Goal: Task Accomplishment & Management: Use online tool/utility

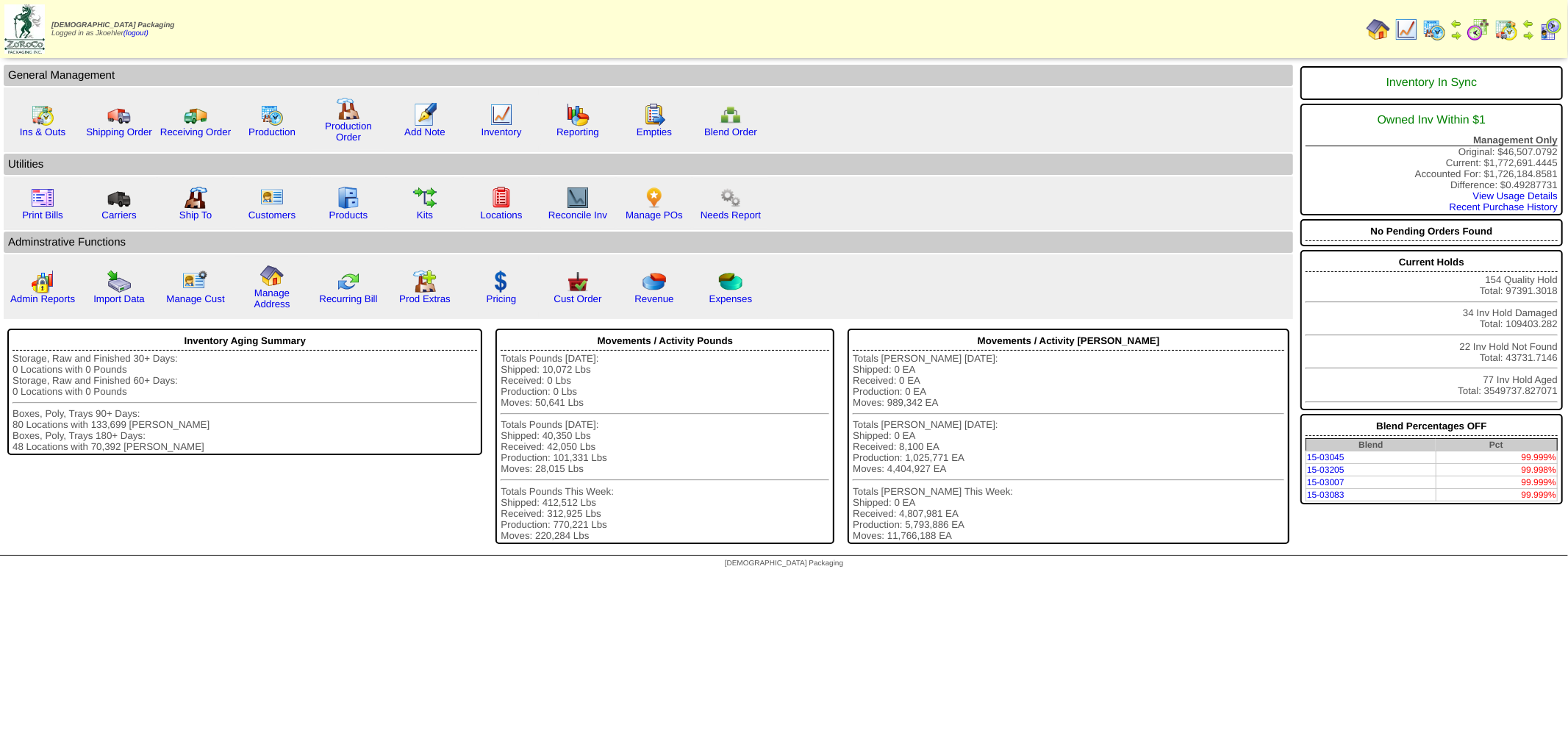
click at [1437, 33] on img at bounding box center [1434, 29] width 24 height 24
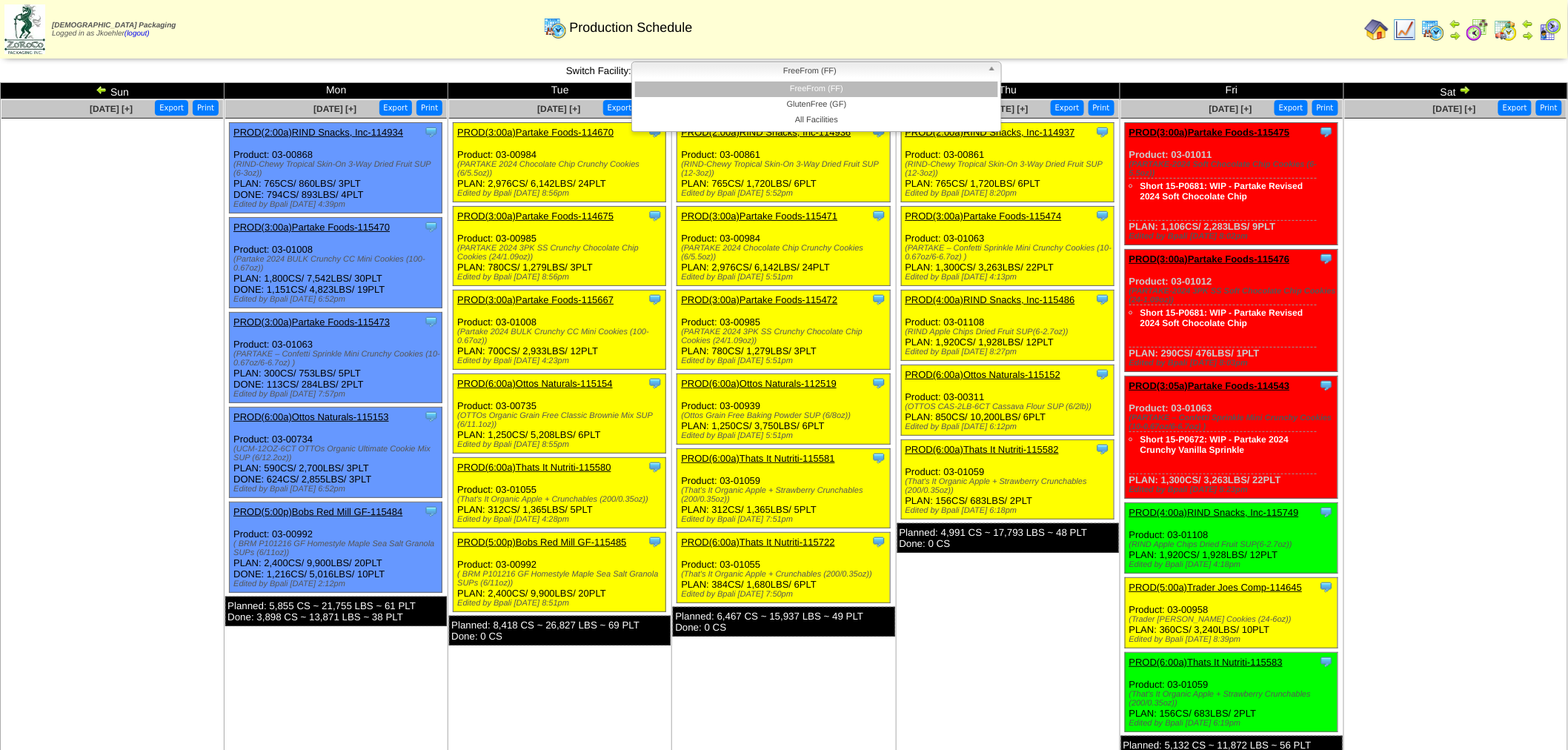
click at [995, 69] on b at bounding box center [994, 71] width 13 height 19
click at [820, 101] on li "GlutenFree (GF)" at bounding box center [817, 105] width 363 height 15
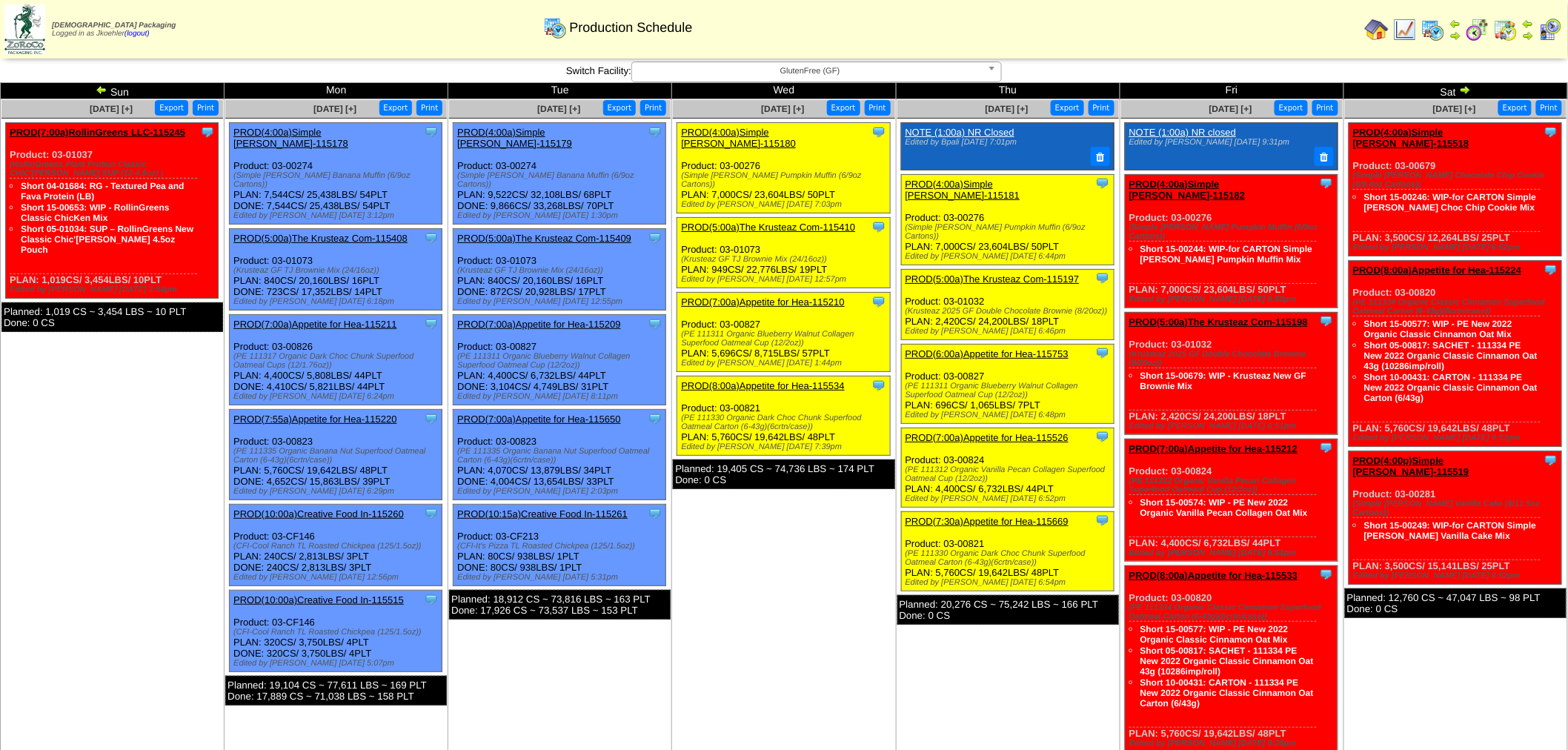
click at [99, 86] on img at bounding box center [101, 89] width 11 height 11
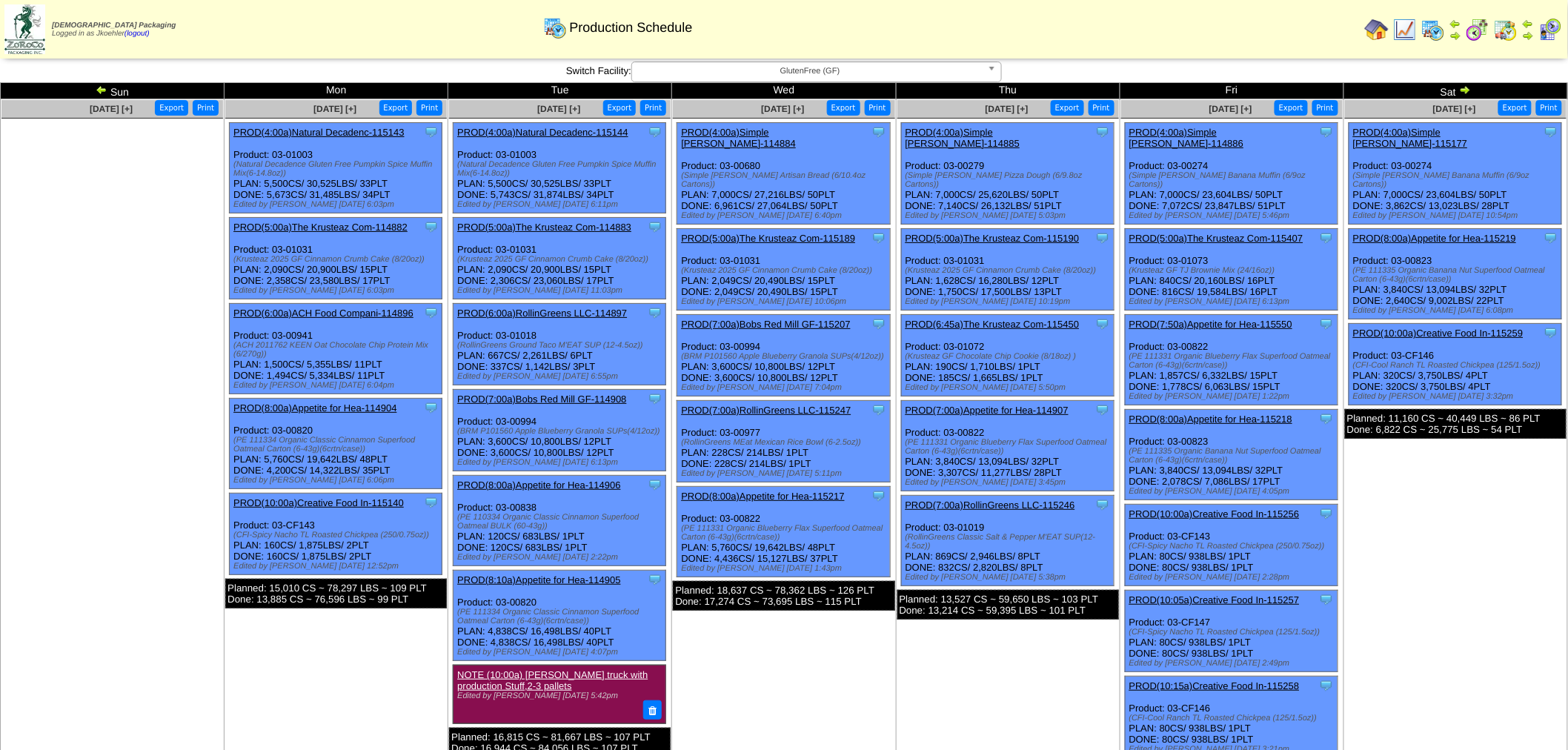
click at [103, 86] on img at bounding box center [101, 89] width 11 height 11
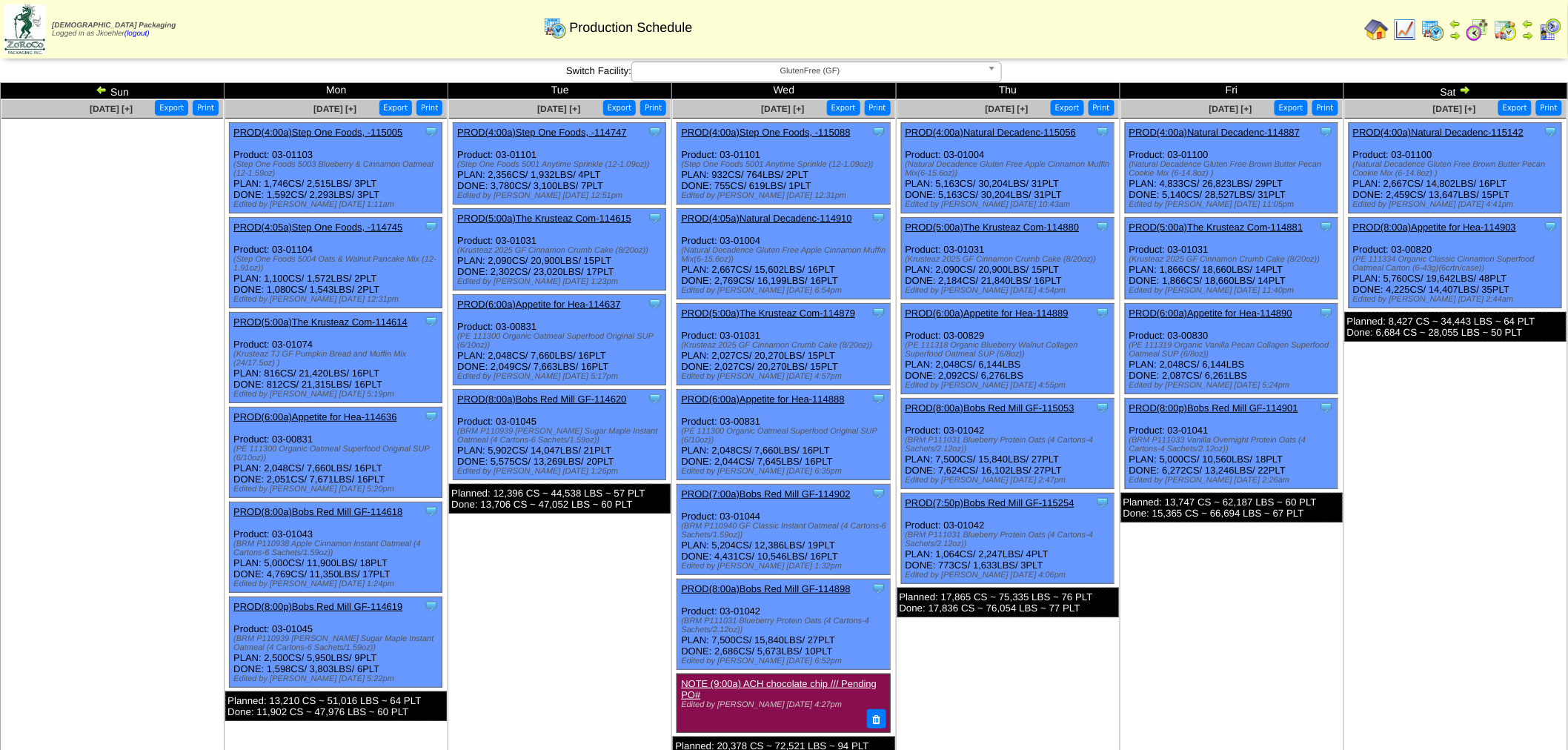
click at [752, 132] on link "PROD(4:00a)Step One Foods, -115088" at bounding box center [765, 132] width 169 height 11
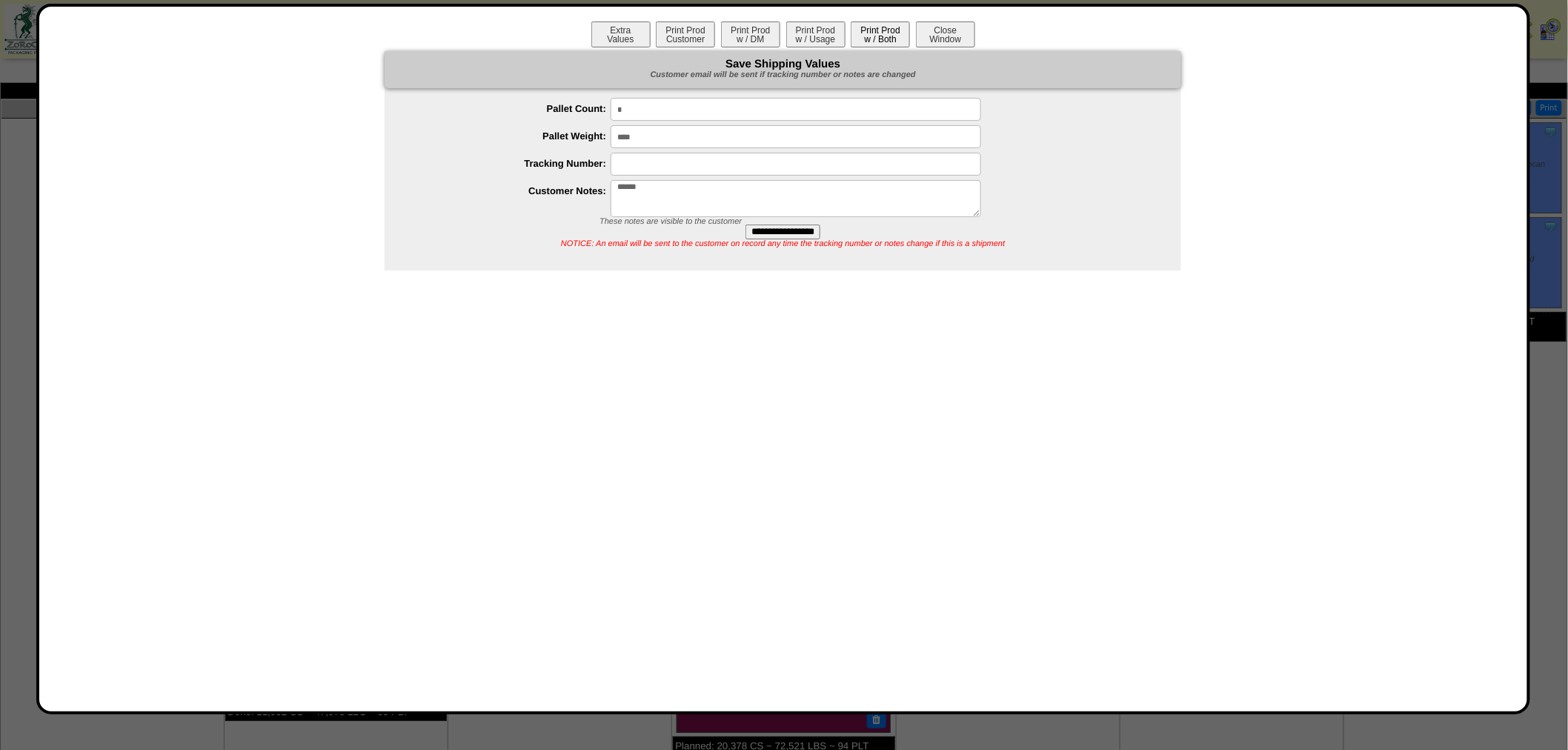
click at [872, 39] on button "Print Prod w / Both" at bounding box center [879, 34] width 59 height 26
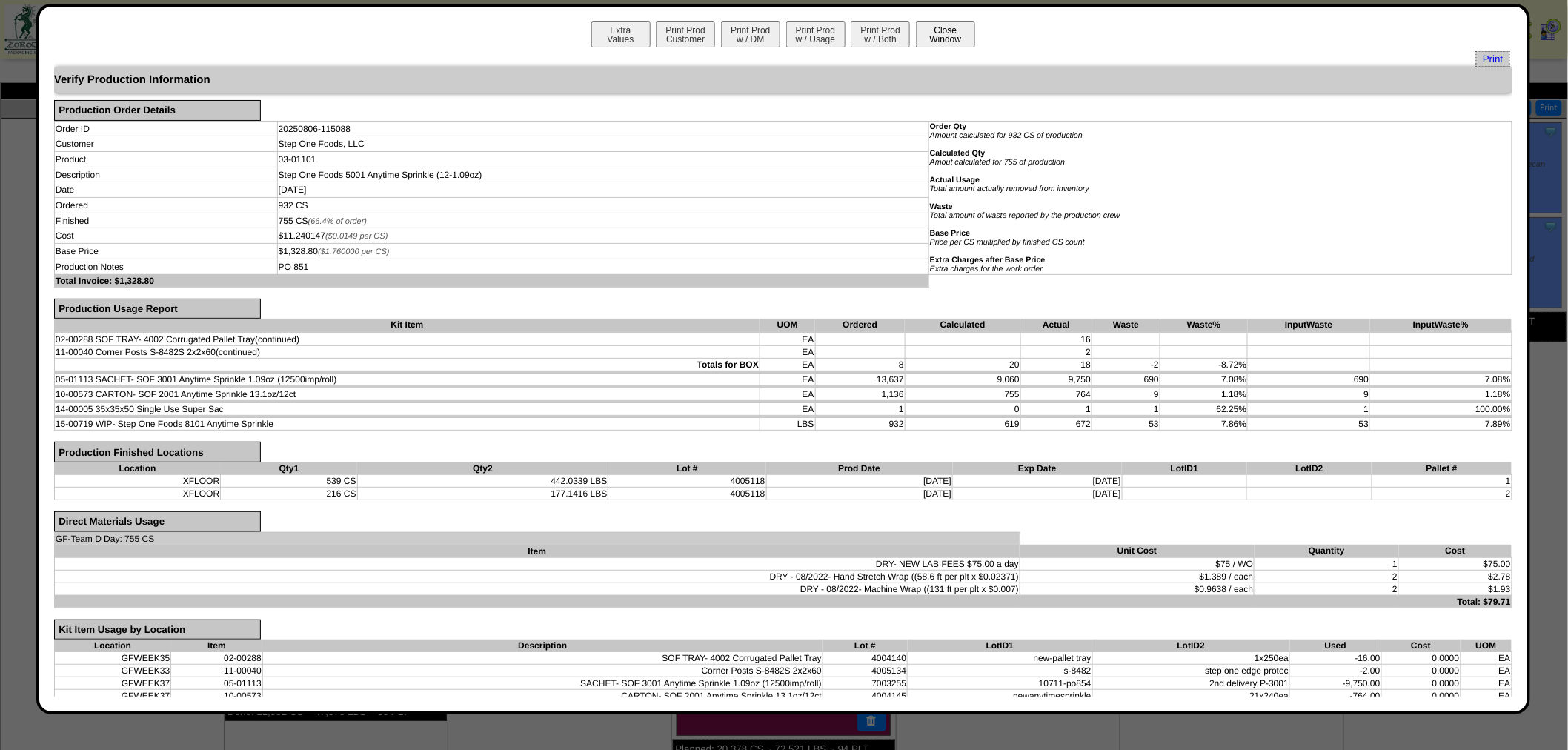
click at [952, 35] on button "Close Window" at bounding box center [945, 34] width 59 height 26
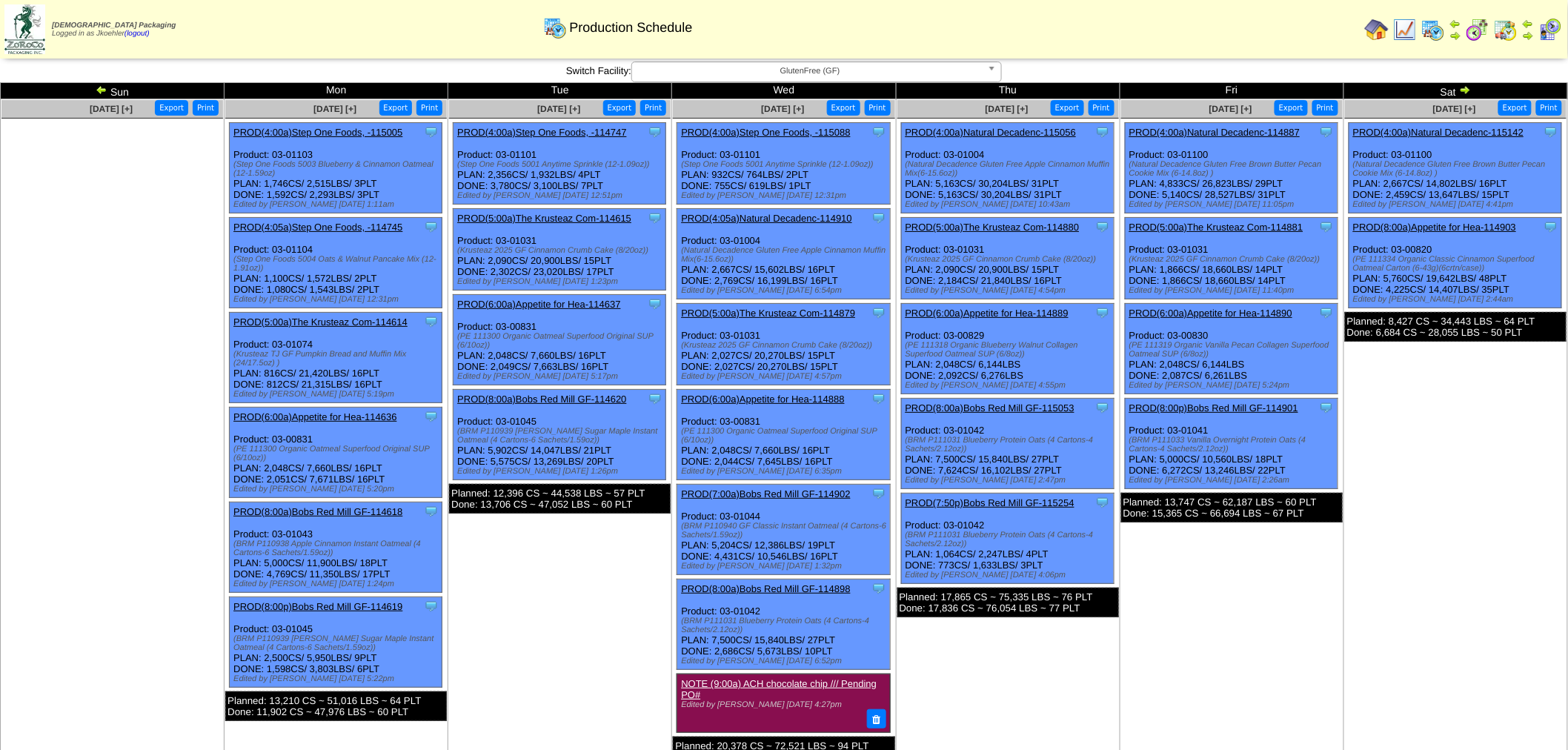
click at [535, 129] on link "PROD(4:00a)Step One Foods, -114747" at bounding box center [541, 132] width 169 height 11
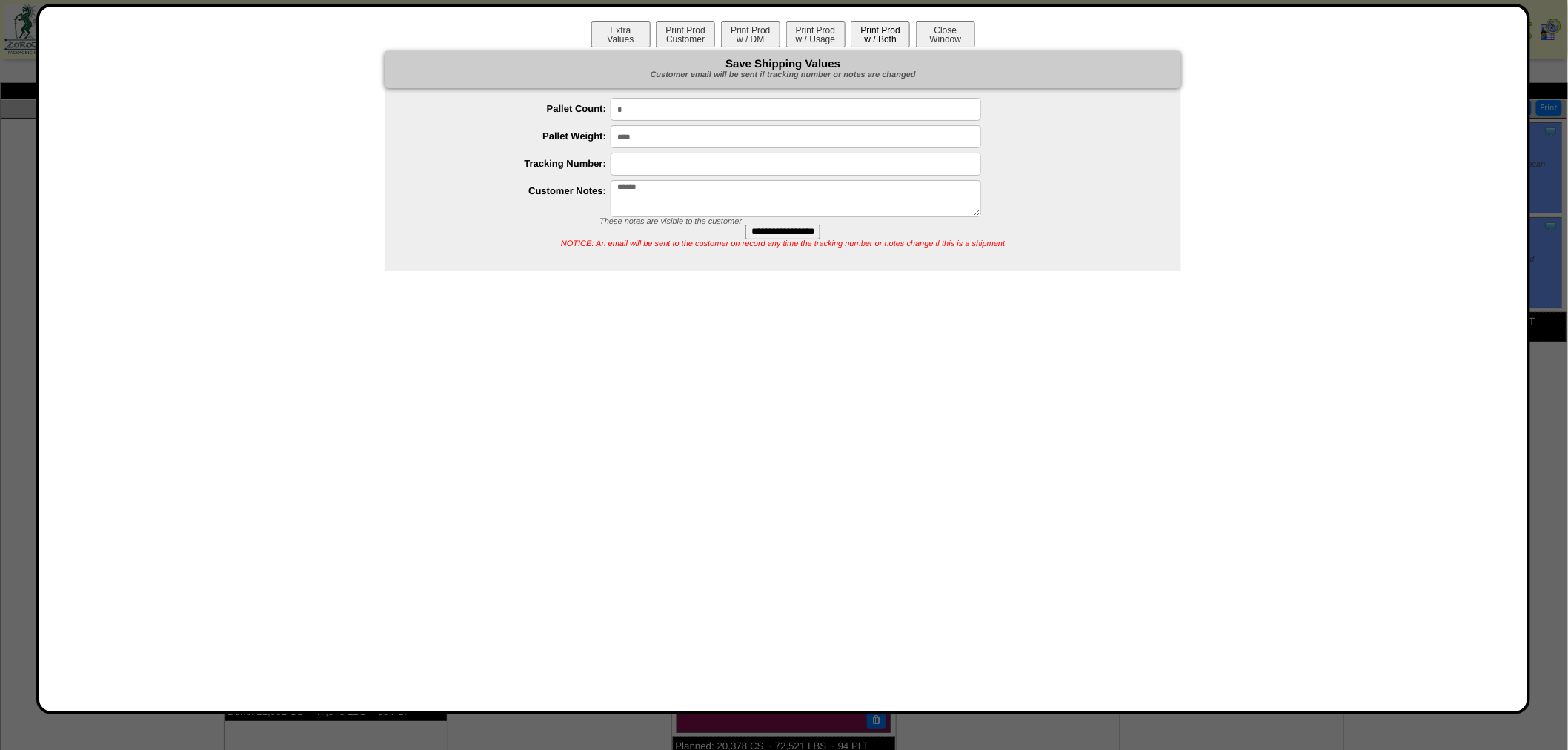
click at [854, 43] on button "Print Prod w / Both" at bounding box center [879, 34] width 59 height 26
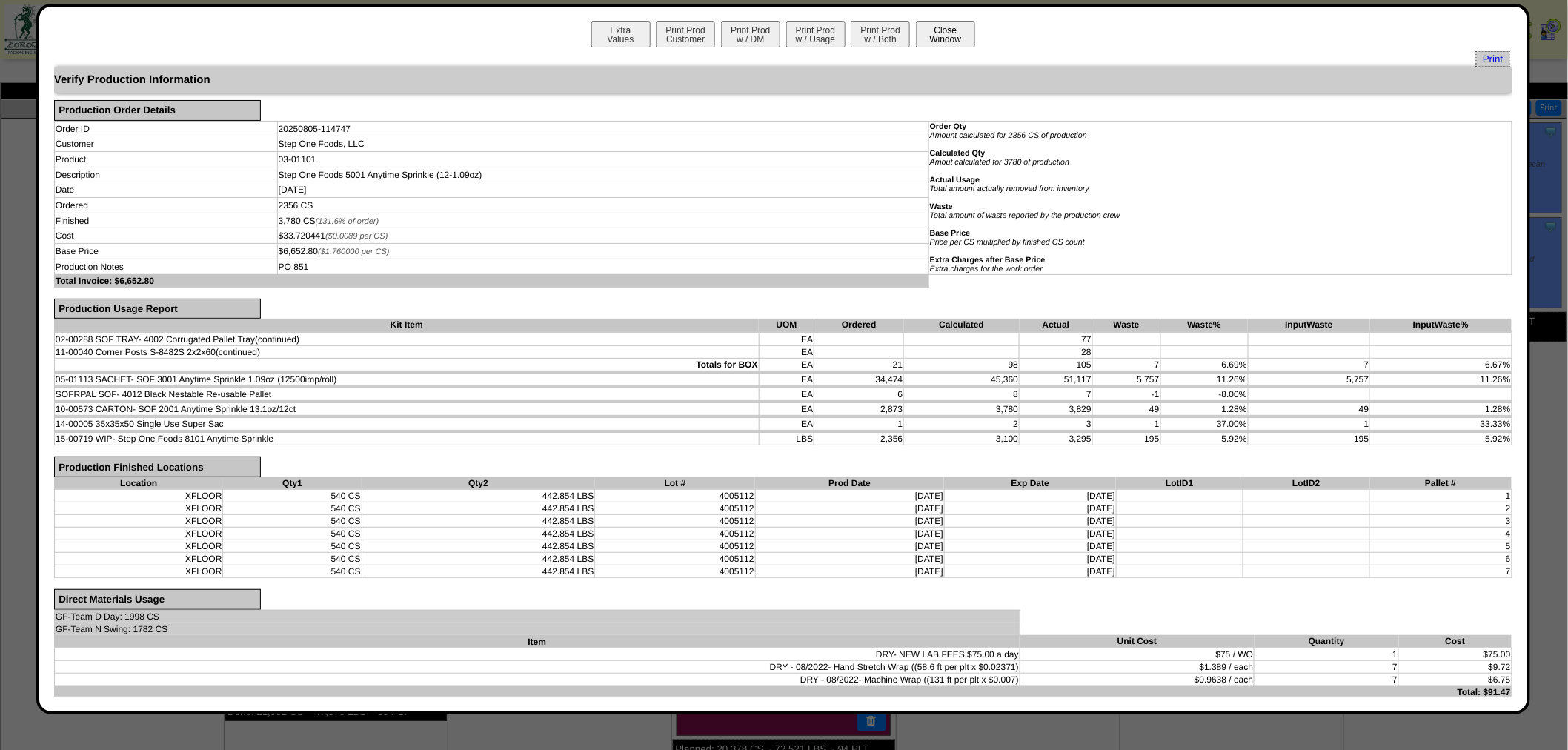
click at [920, 31] on button "Close Window" at bounding box center [945, 34] width 59 height 26
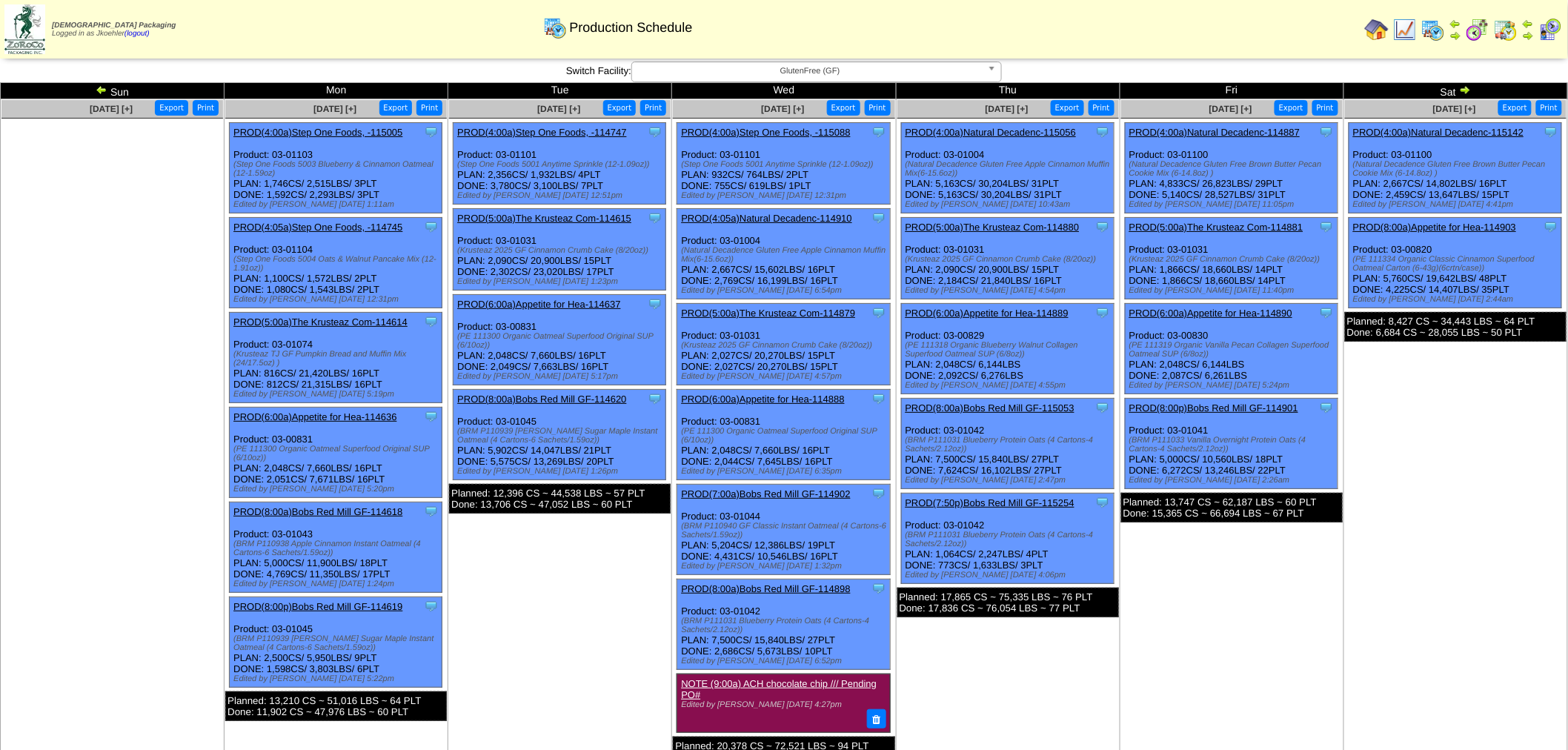
click at [328, 134] on link "PROD(4:00a)Step One Foods, -115005" at bounding box center [318, 132] width 169 height 11
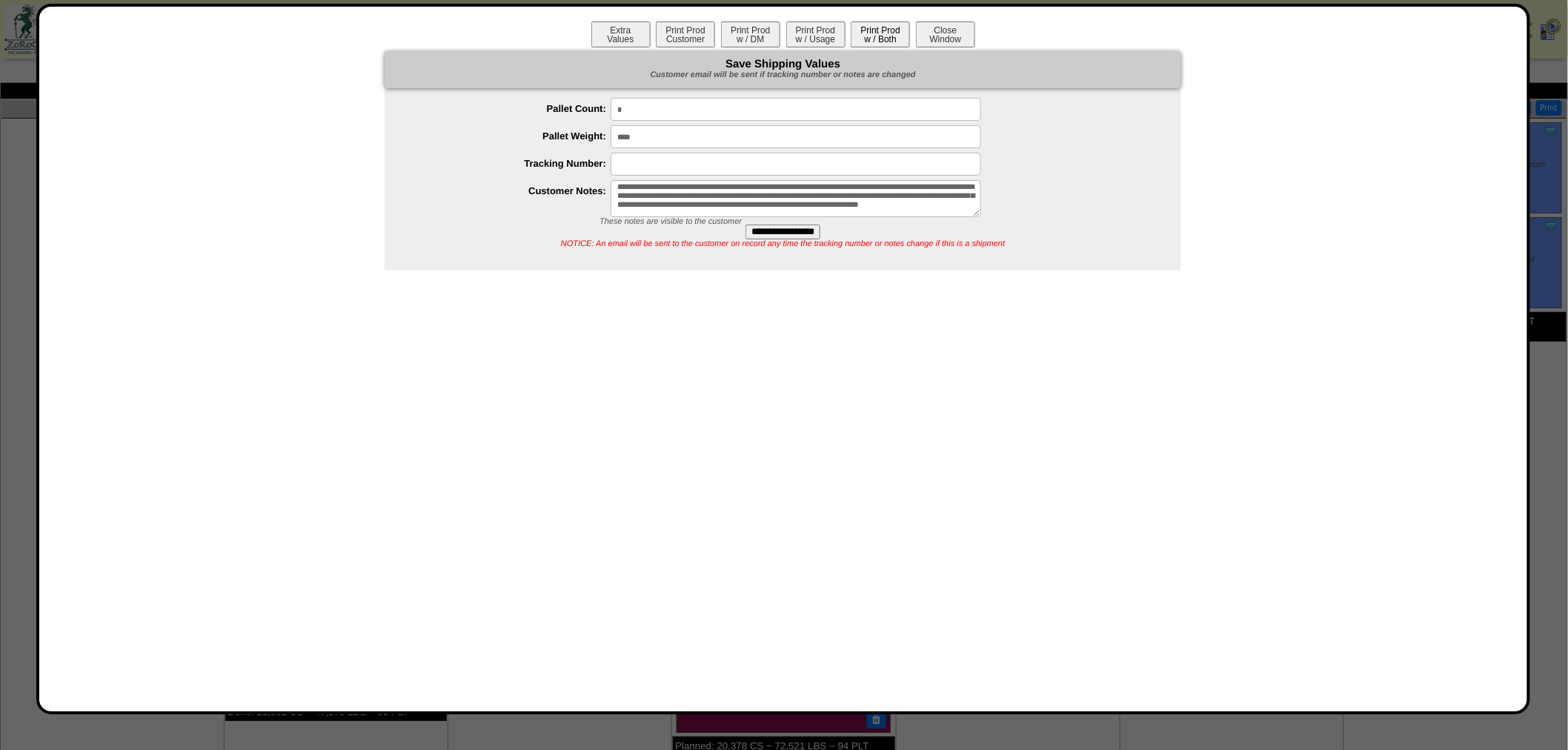
click at [880, 27] on button "Print Prod w / Both" at bounding box center [879, 34] width 59 height 26
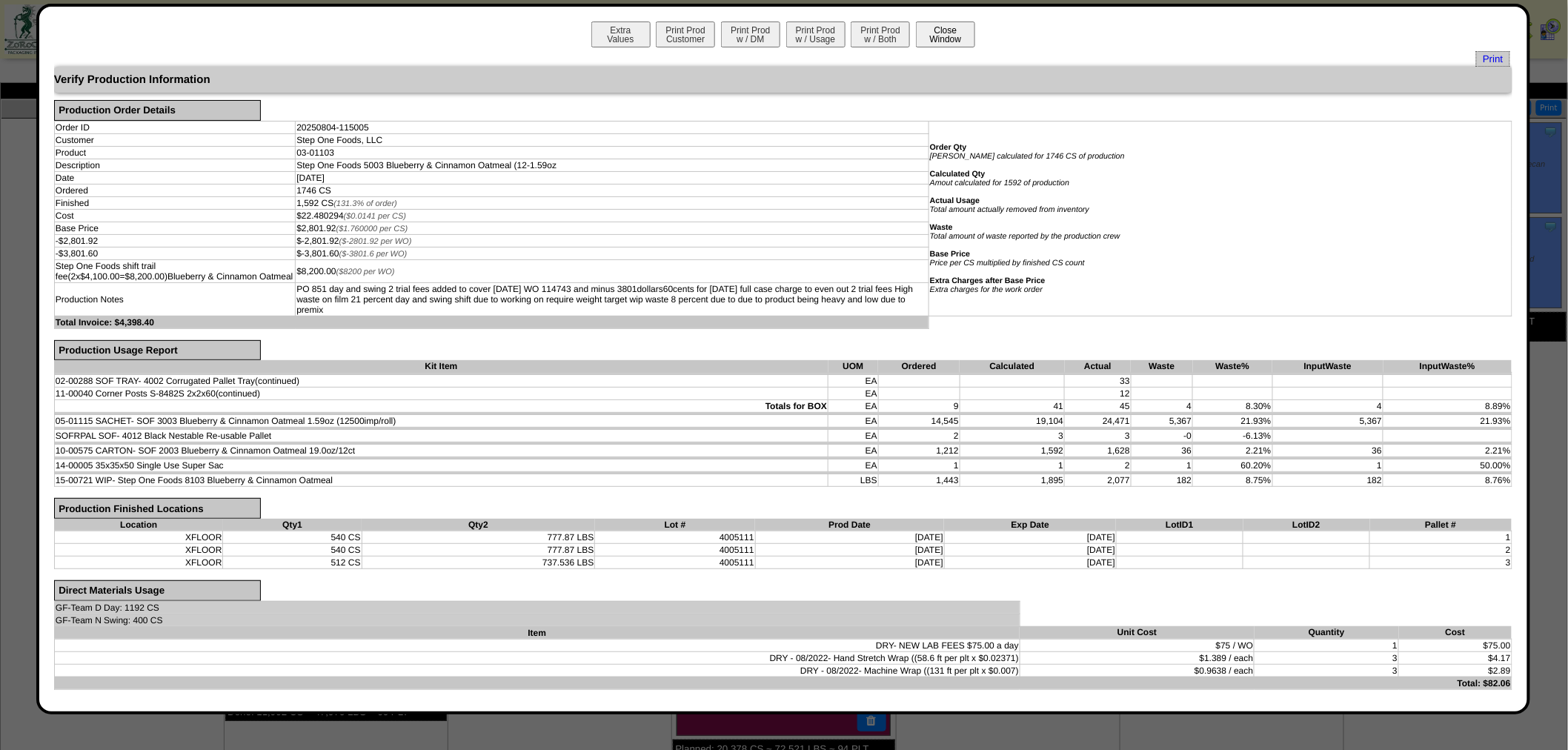
click at [958, 38] on button "Close Window" at bounding box center [945, 34] width 59 height 26
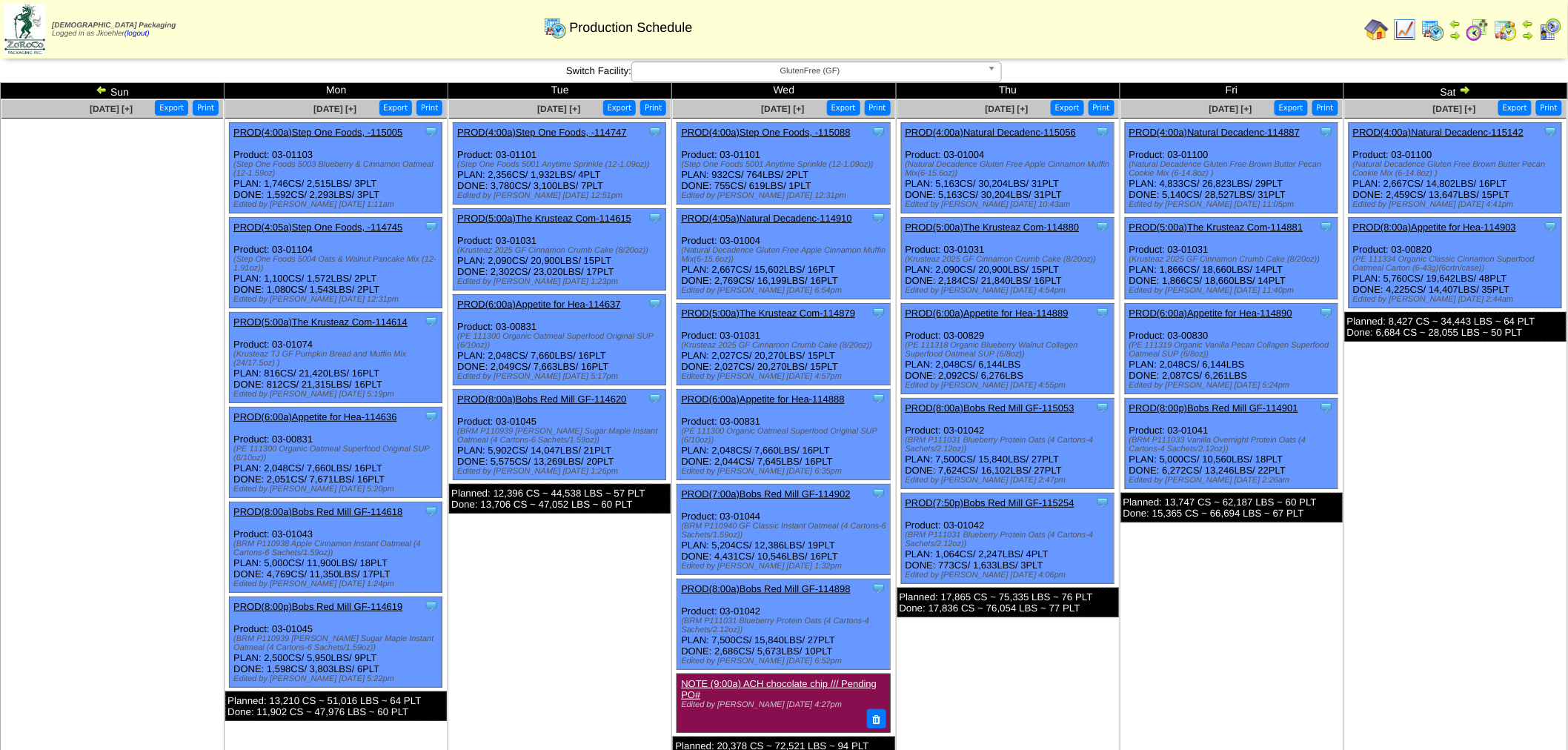
click at [99, 86] on img at bounding box center [101, 89] width 11 height 11
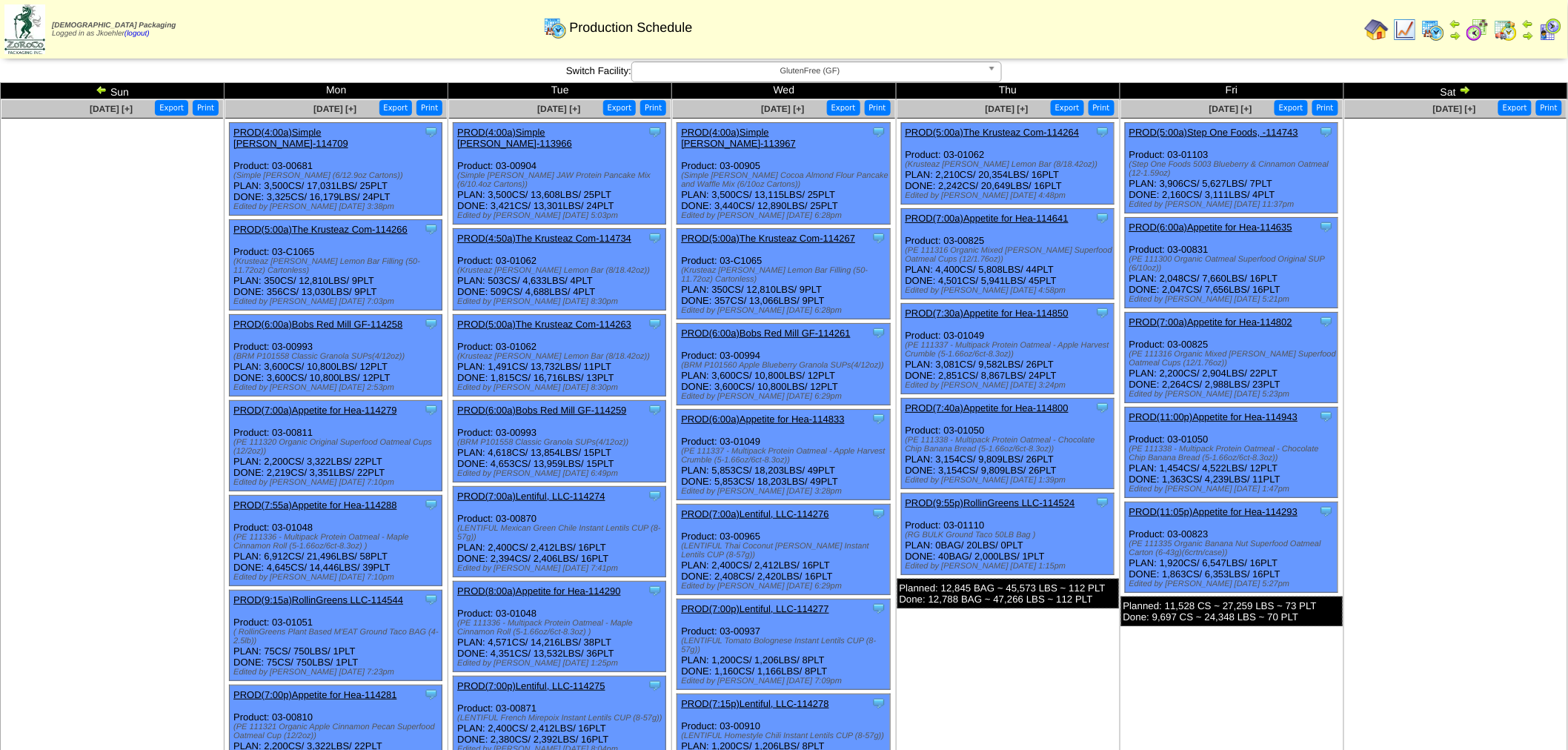
click at [1205, 128] on link "PROD(5:00a)Step One Foods, -114743" at bounding box center [1214, 132] width 169 height 11
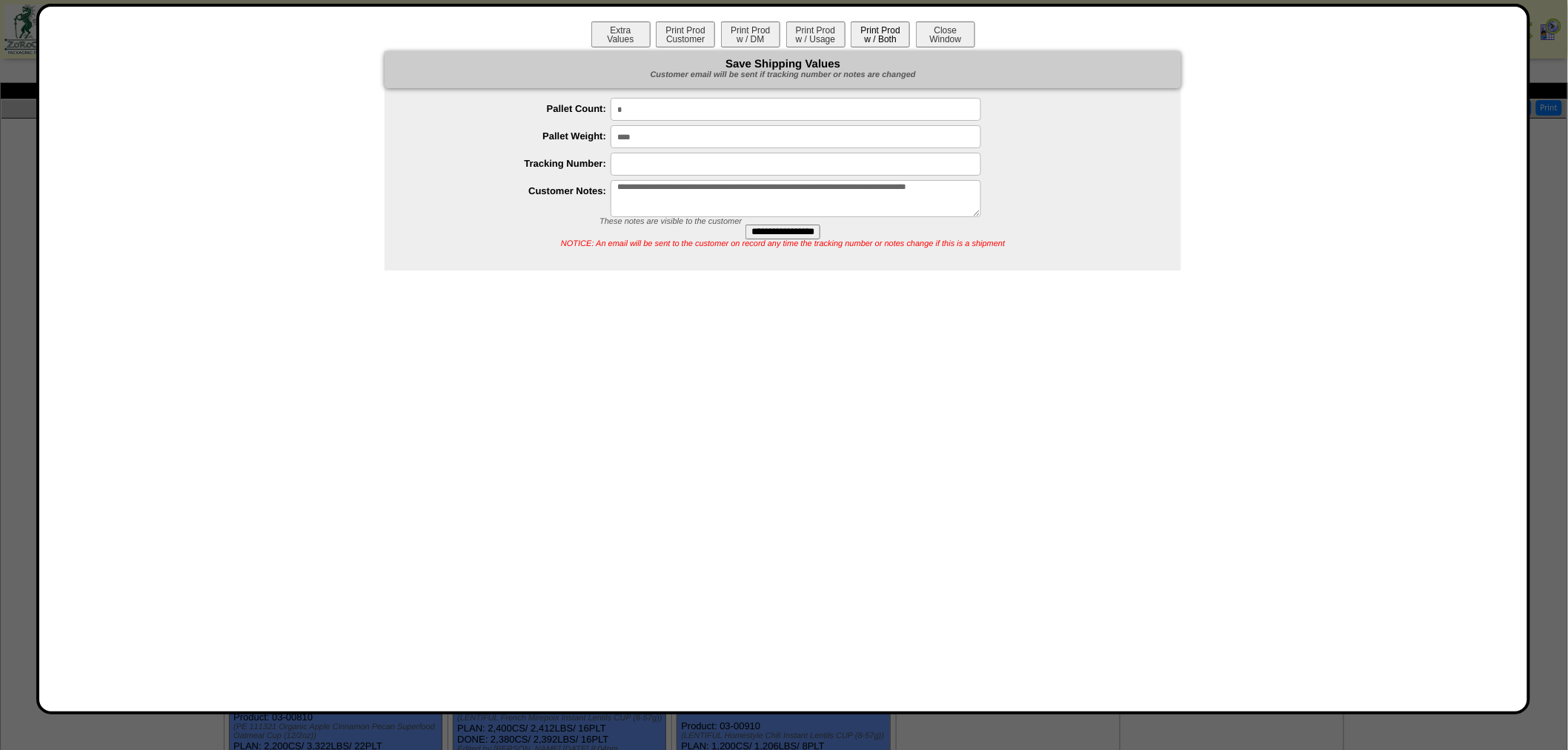
click at [882, 35] on button "Print Prod w / Both" at bounding box center [879, 34] width 59 height 26
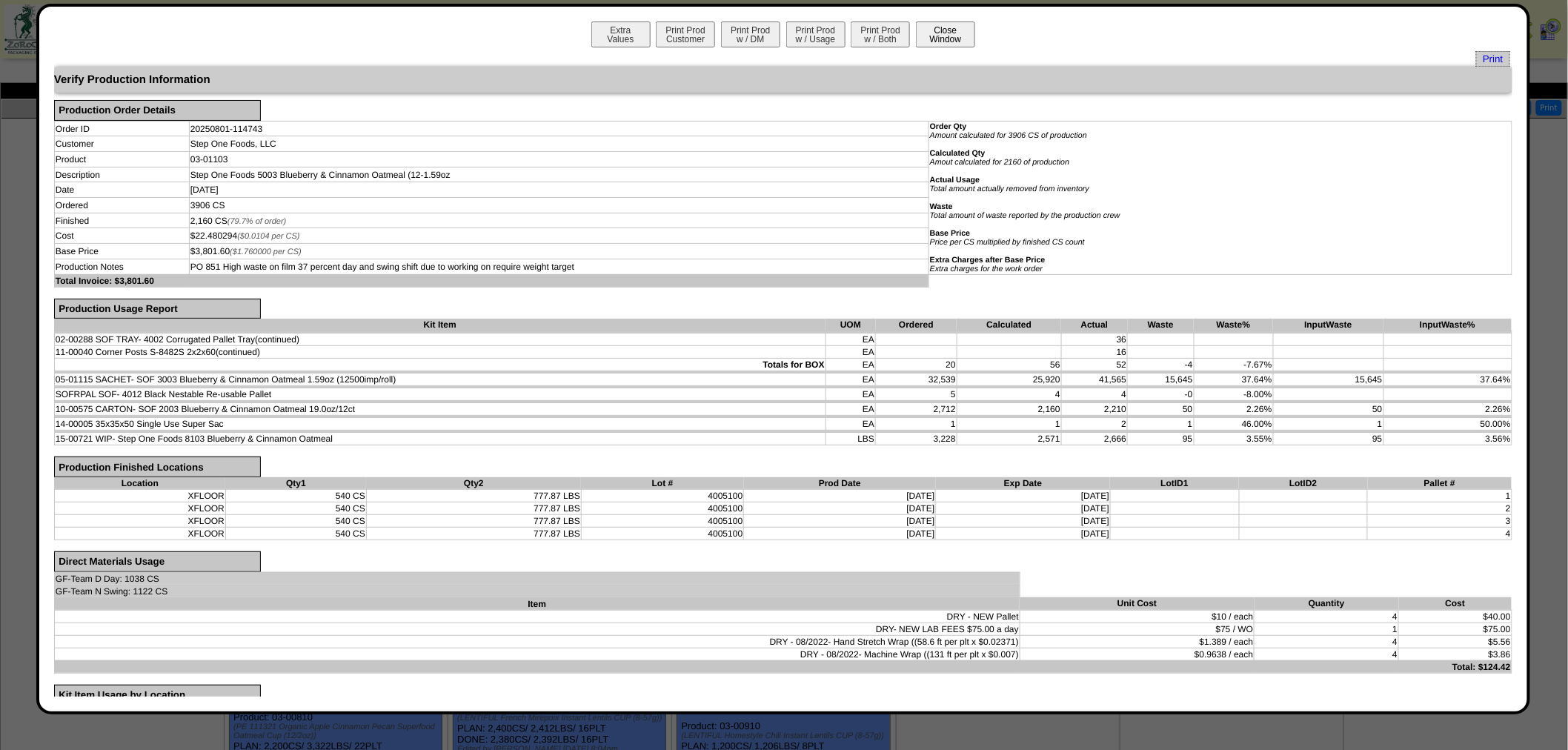
click at [944, 38] on button "Close Window" at bounding box center [945, 34] width 59 height 26
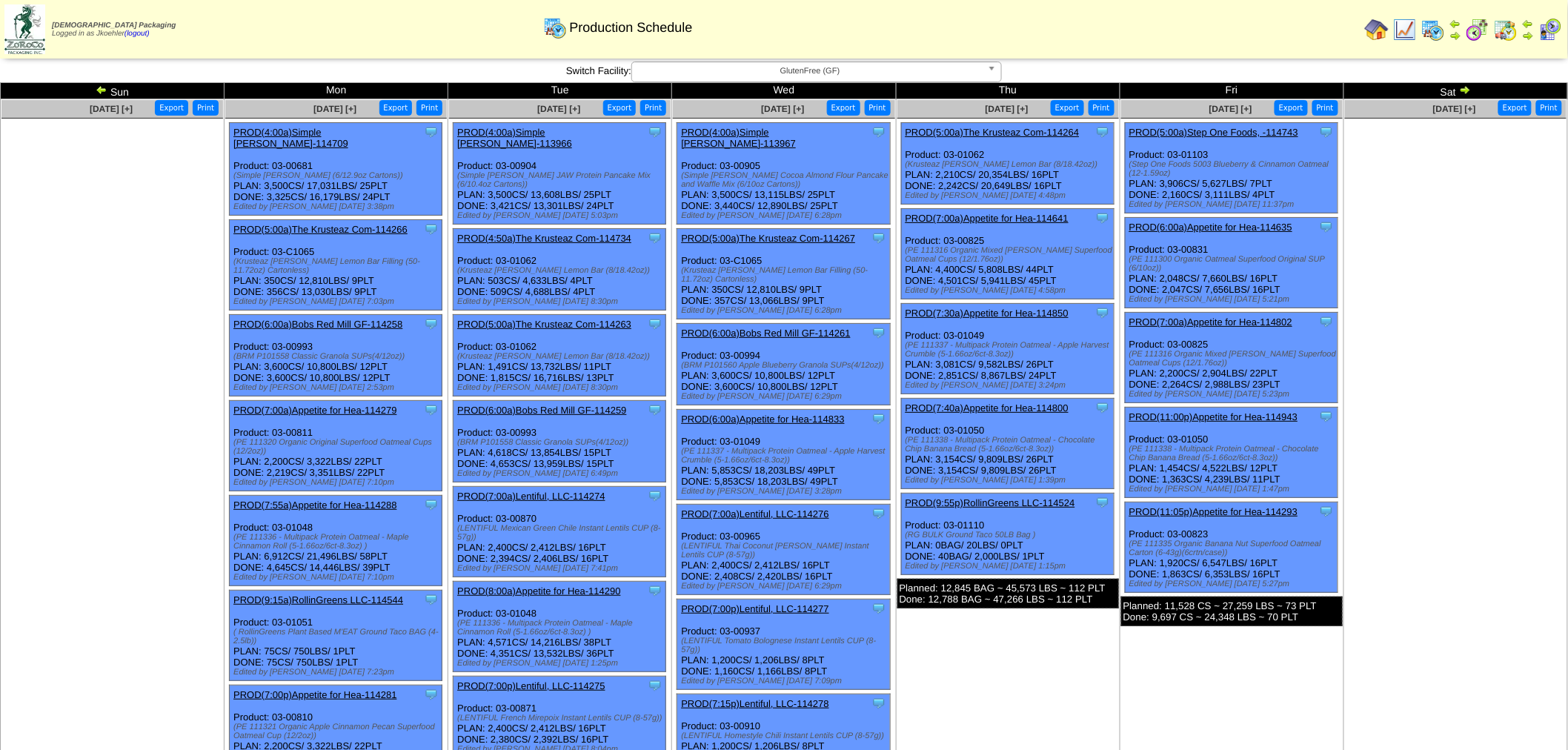
click at [1464, 87] on img at bounding box center [1464, 89] width 11 height 11
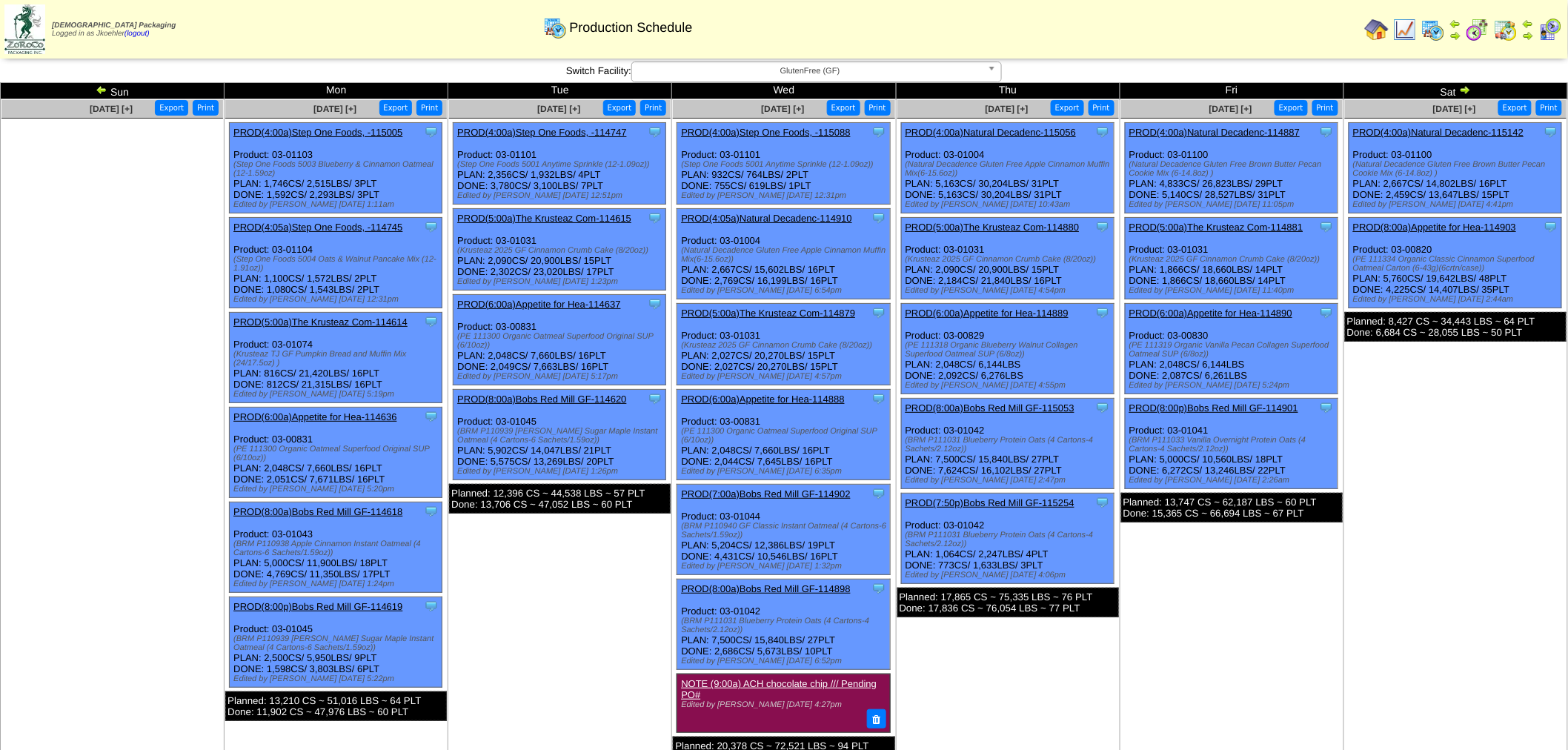
click at [331, 135] on link "PROD(4:00a)Step One Foods, -115005" at bounding box center [318, 132] width 169 height 11
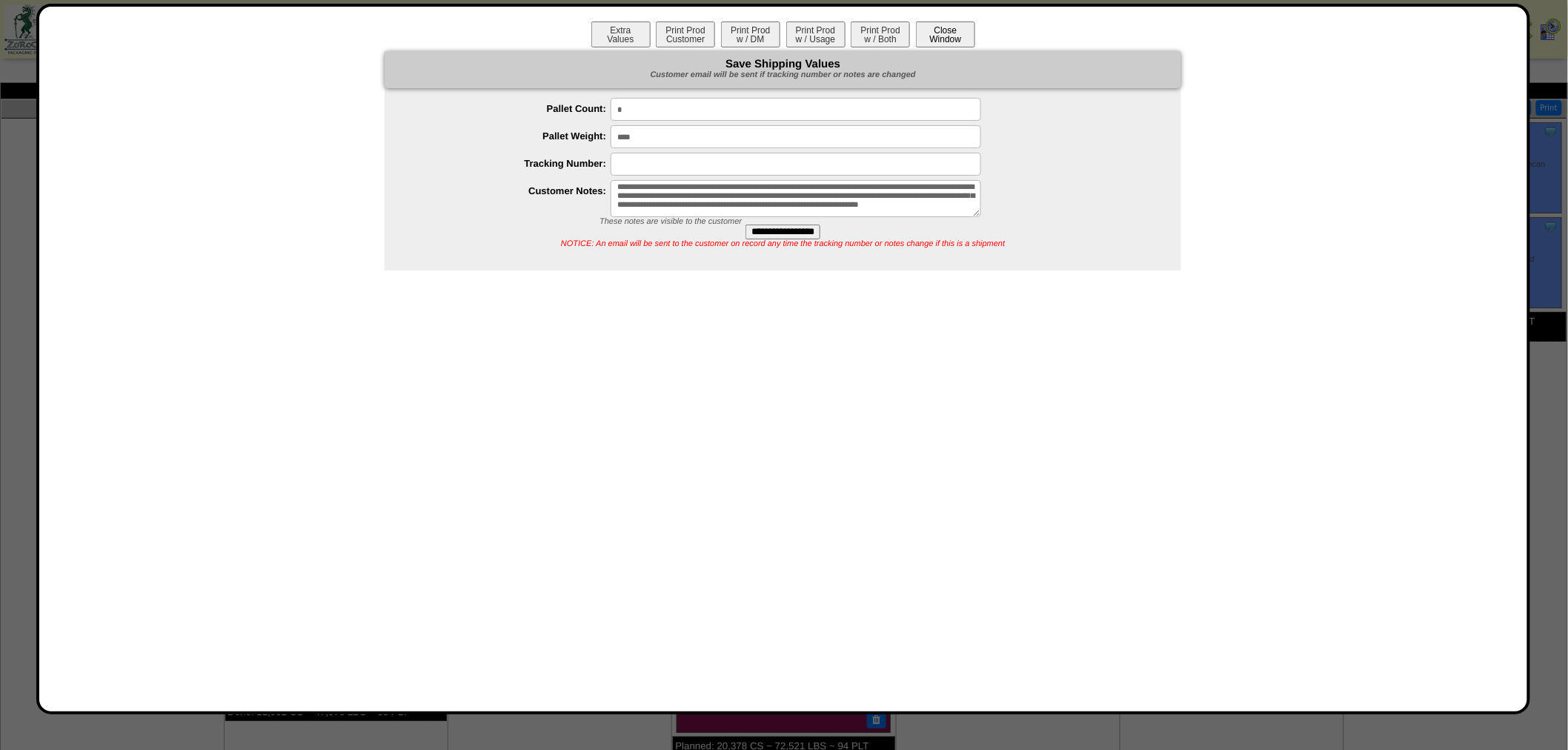
click at [970, 33] on button "Close Window" at bounding box center [945, 34] width 59 height 26
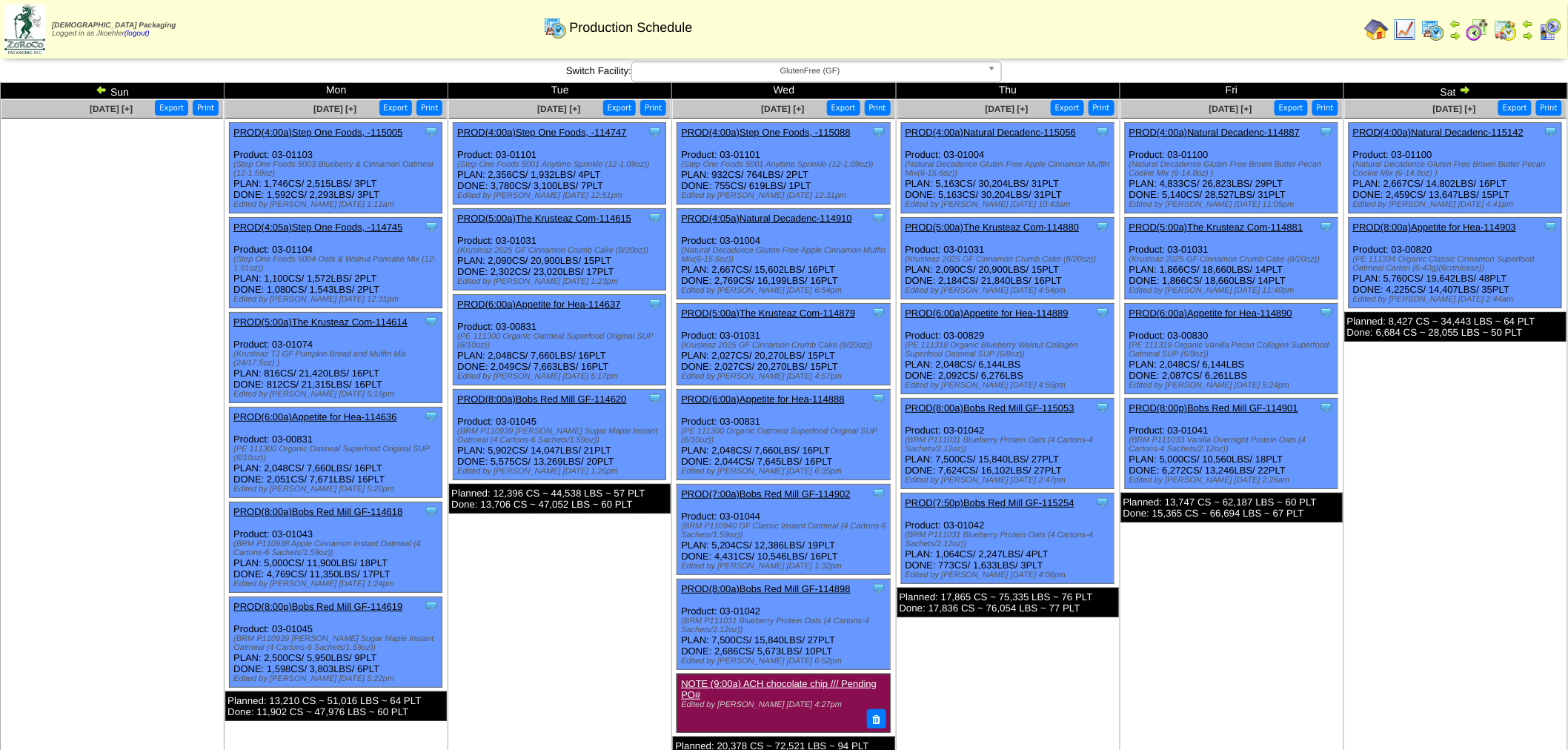
click at [1463, 86] on img at bounding box center [1464, 89] width 11 height 11
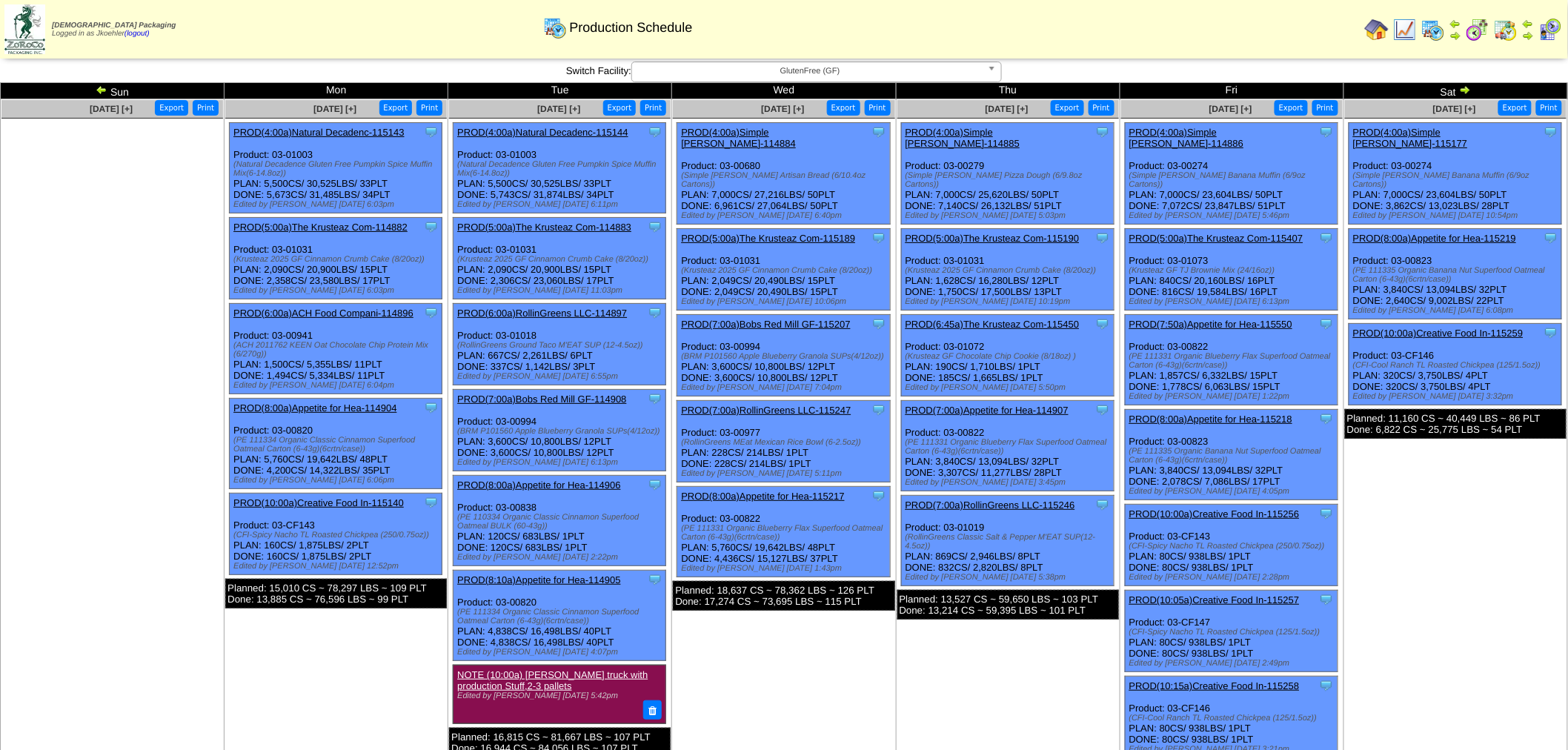
click at [1465, 86] on img at bounding box center [1464, 89] width 11 height 11
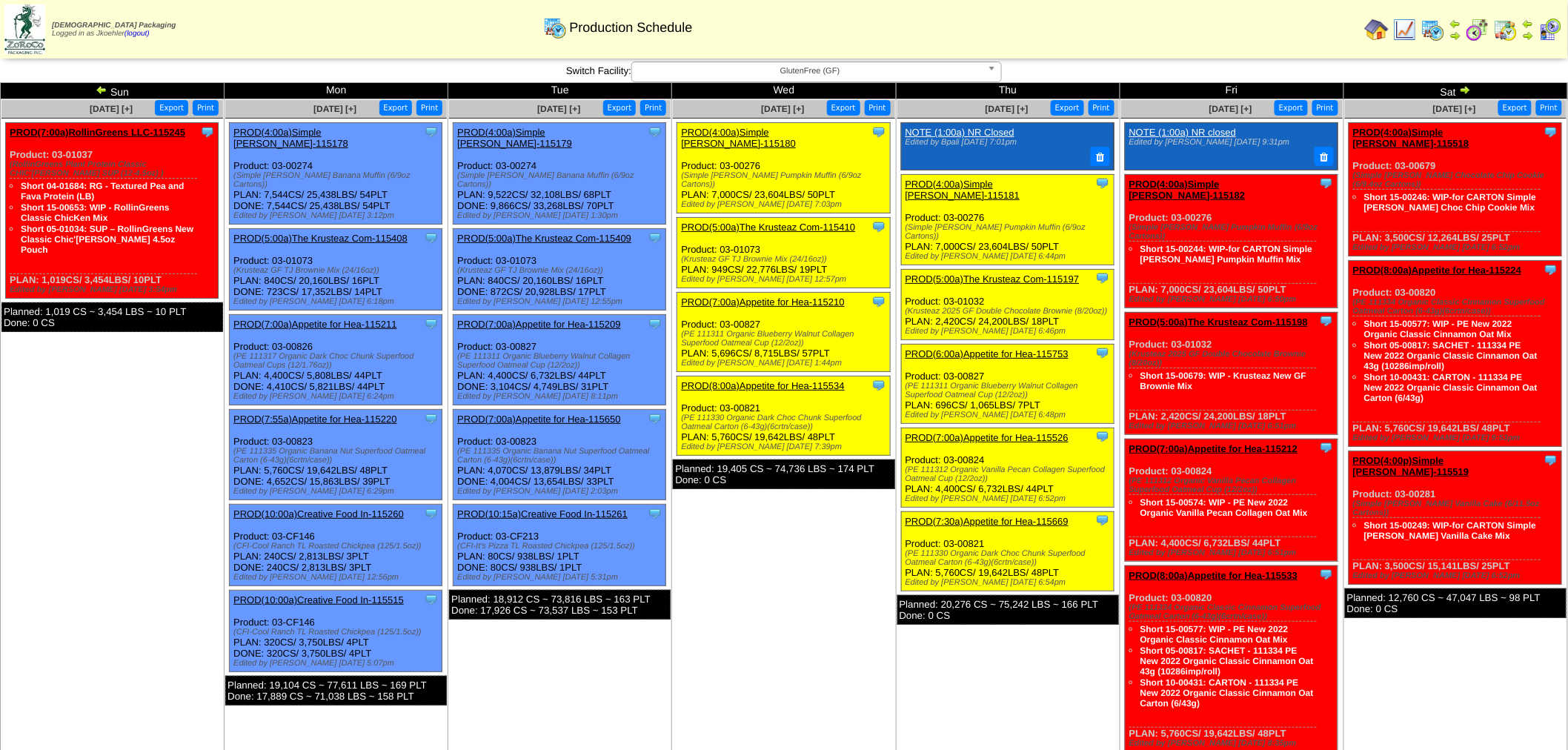
click at [1465, 89] on img at bounding box center [1464, 89] width 11 height 11
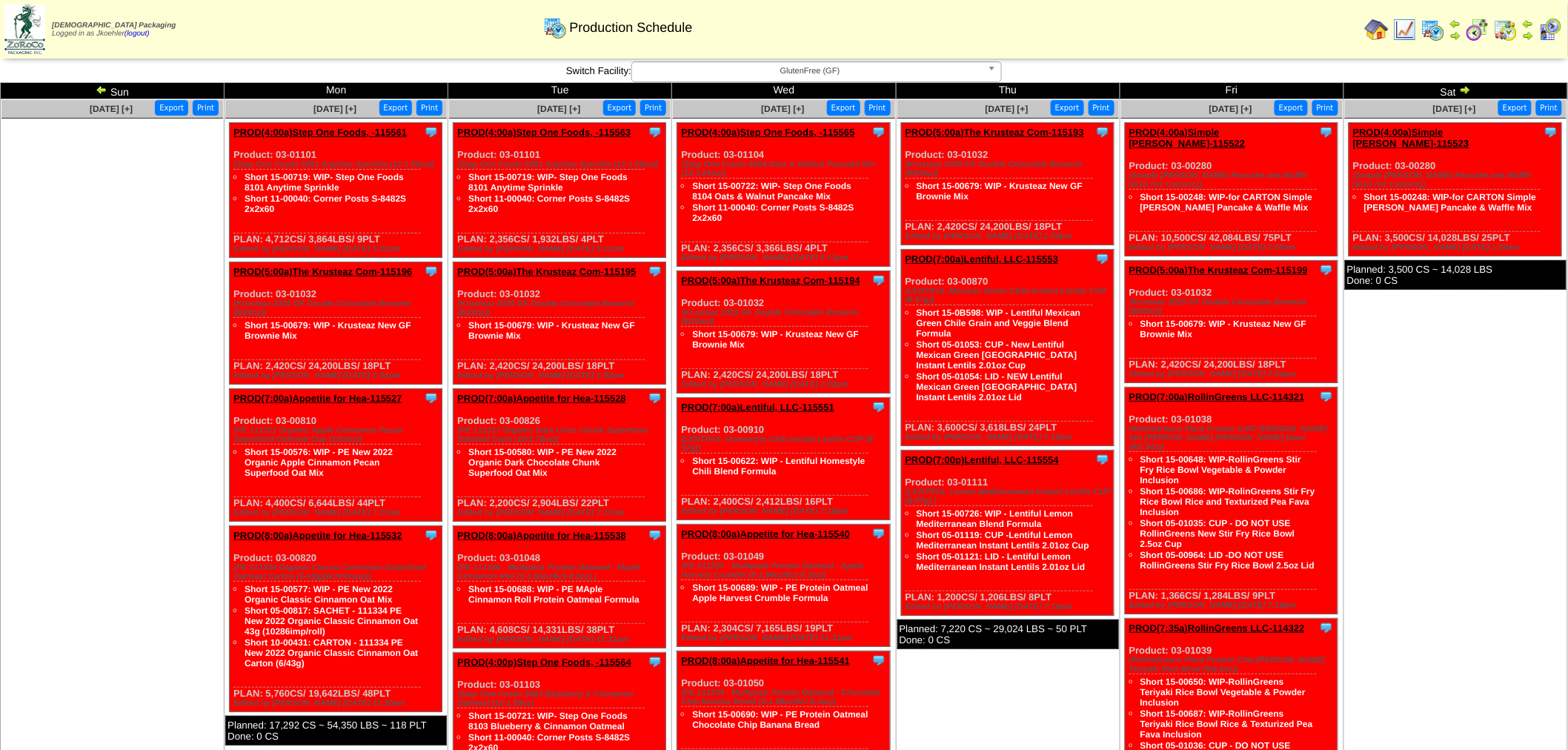
click at [98, 87] on img at bounding box center [101, 89] width 11 height 11
